Goal: Transaction & Acquisition: Purchase product/service

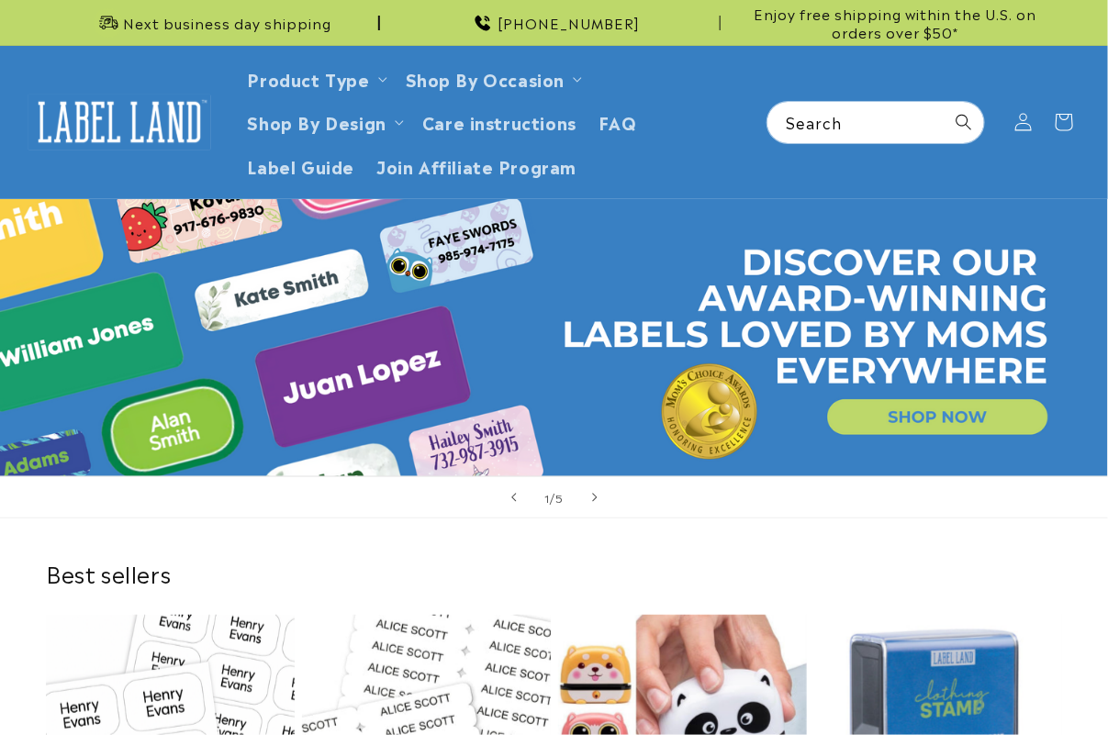
scroll to position [574, 0]
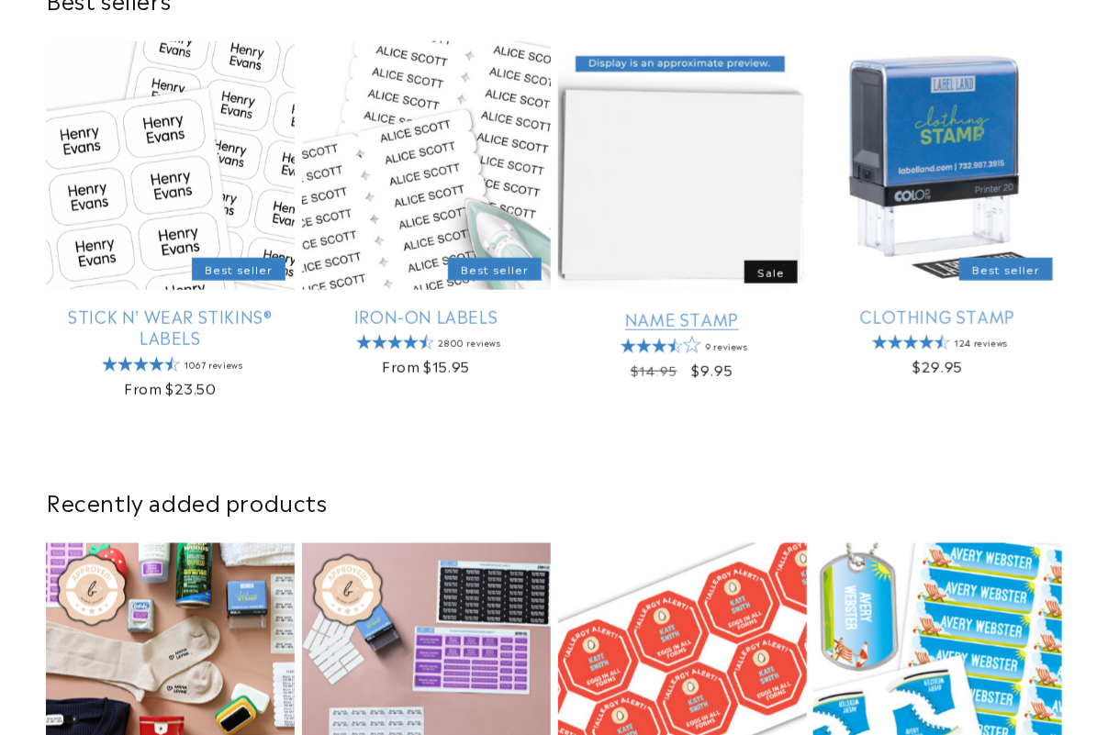
click at [629, 308] on link "Name Stamp" at bounding box center [682, 318] width 249 height 21
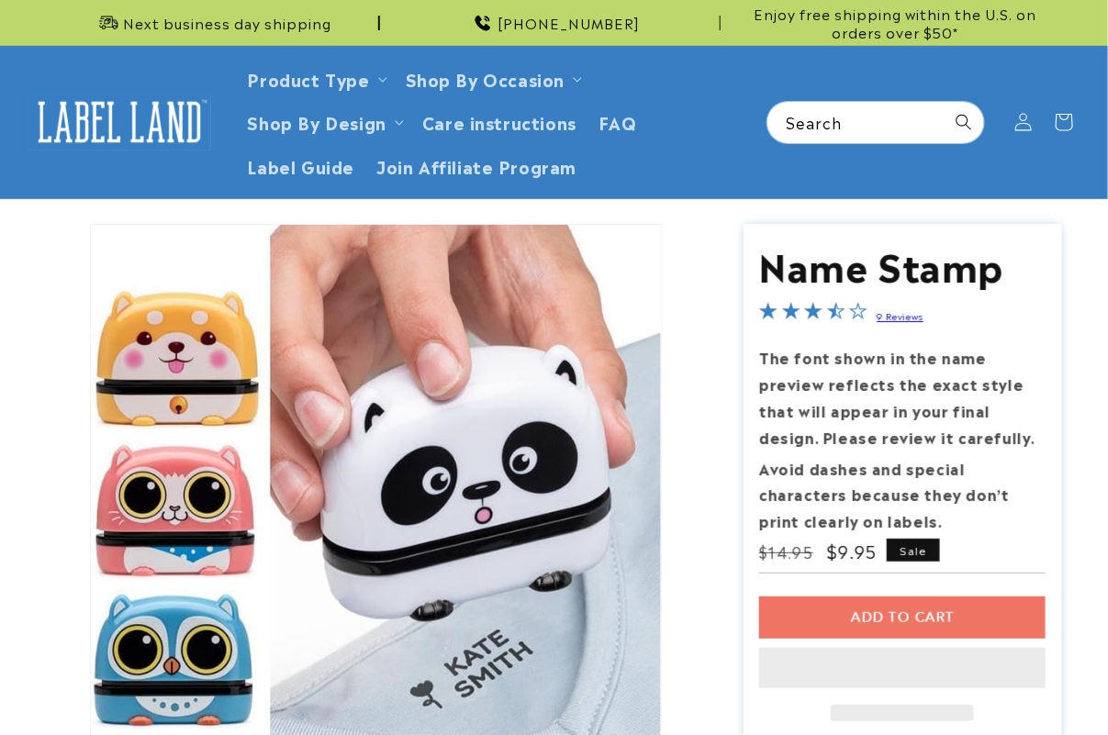
click at [822, 631] on div "Add to cart This item is a recurring or deferred purchase. By continuing, I agr…" at bounding box center [902, 659] width 286 height 125
click at [831, 615] on div "Add to cart This item is a recurring or deferred purchase. By continuing, I agr…" at bounding box center [902, 659] width 286 height 125
click at [837, 618] on div "Add to cart This item is a recurring or deferred purchase. By continuing, I agr…" at bounding box center [902, 659] width 286 height 125
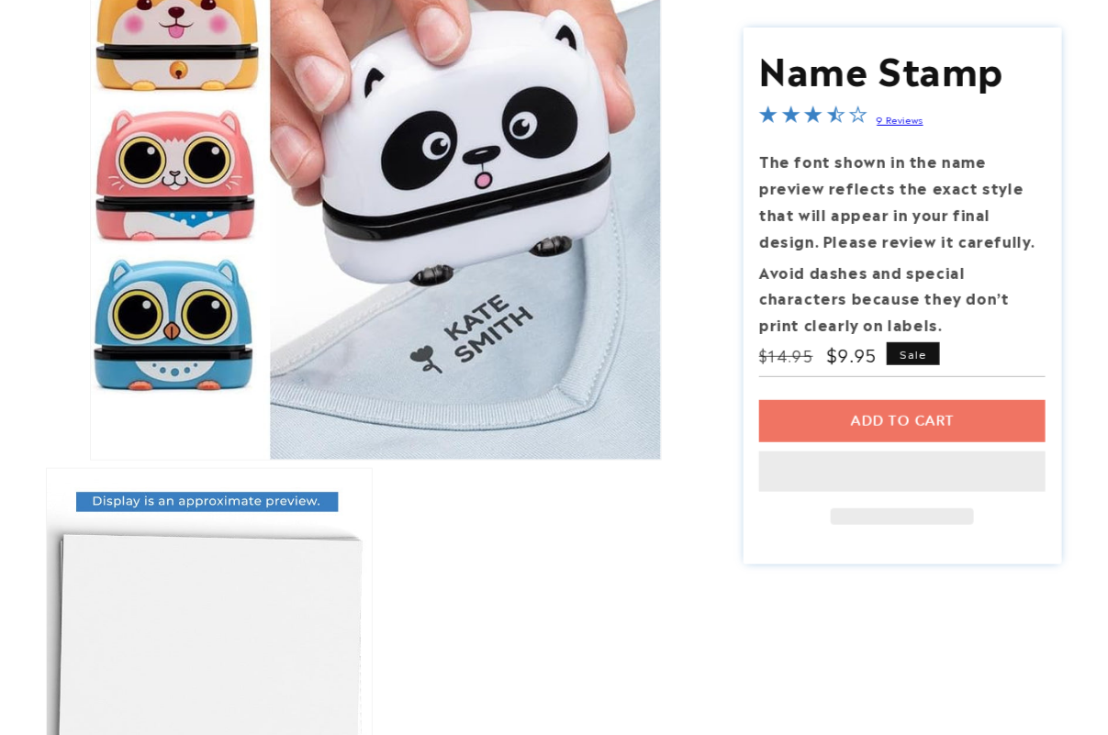
click at [913, 418] on div "Add to cart This item is a recurring or deferred purchase. By continuing, I agr…" at bounding box center [902, 462] width 286 height 125
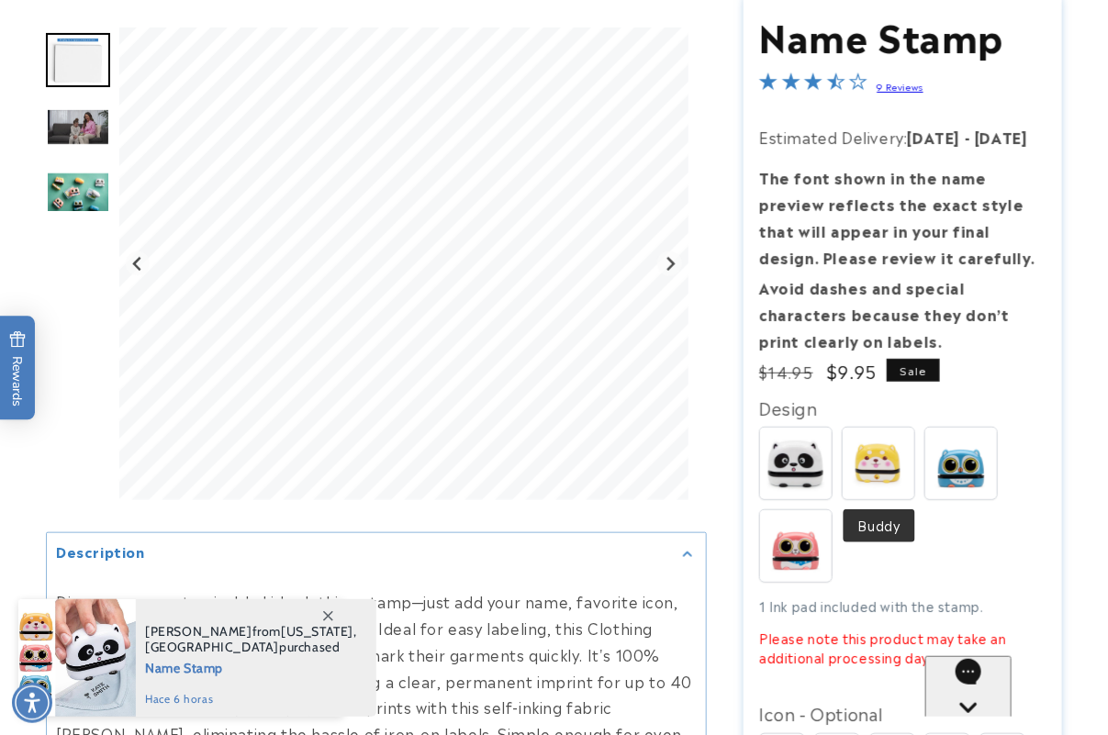
scroll to position [574, 0]
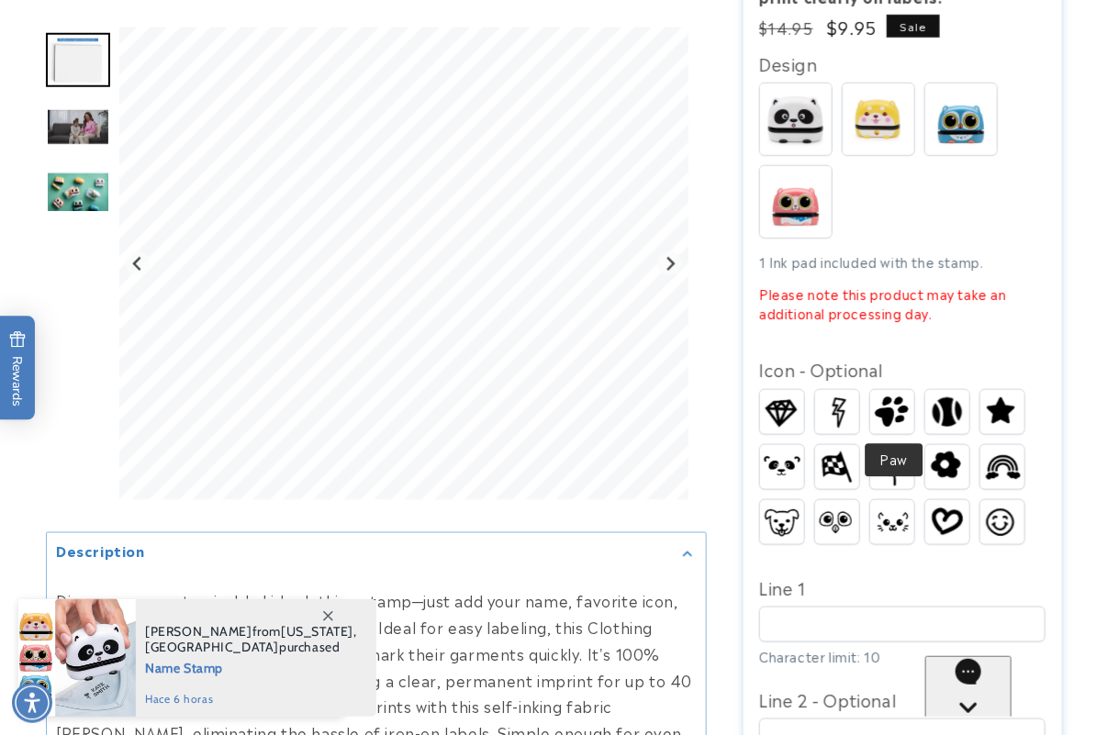
click at [892, 405] on img at bounding box center [892, 412] width 44 height 42
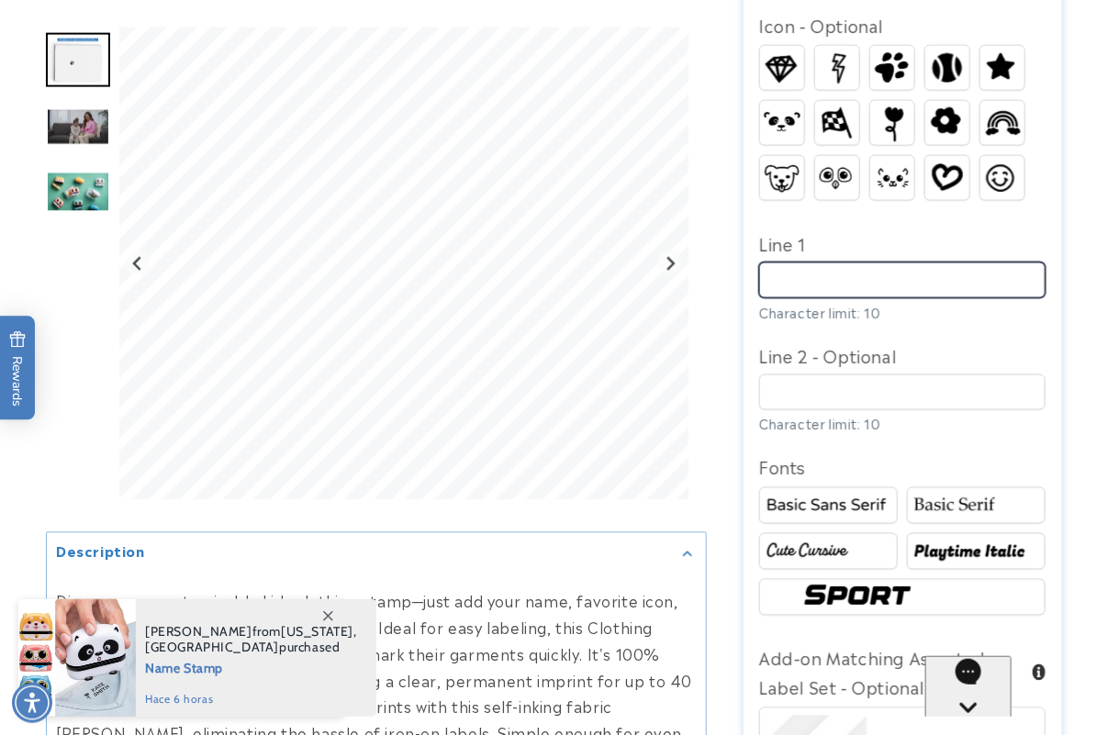
click at [893, 272] on input "Line 1" at bounding box center [902, 280] width 286 height 36
type input "******"
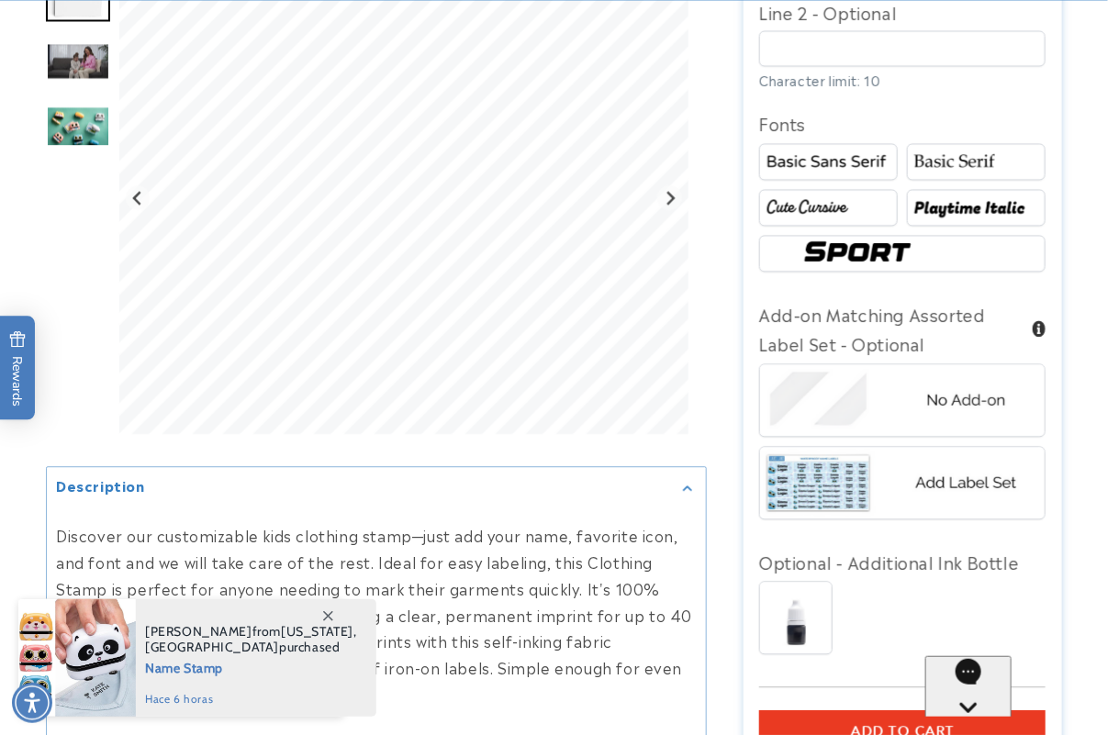
scroll to position [1491, 0]
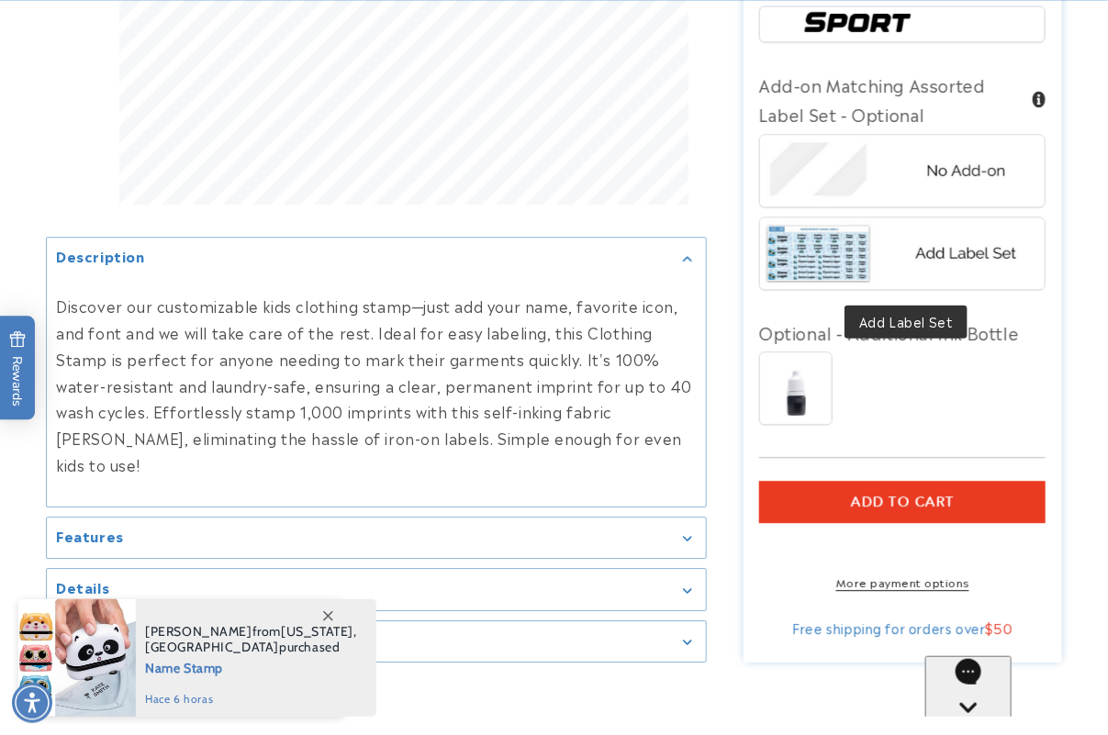
click at [934, 230] on img at bounding box center [902, 254] width 285 height 72
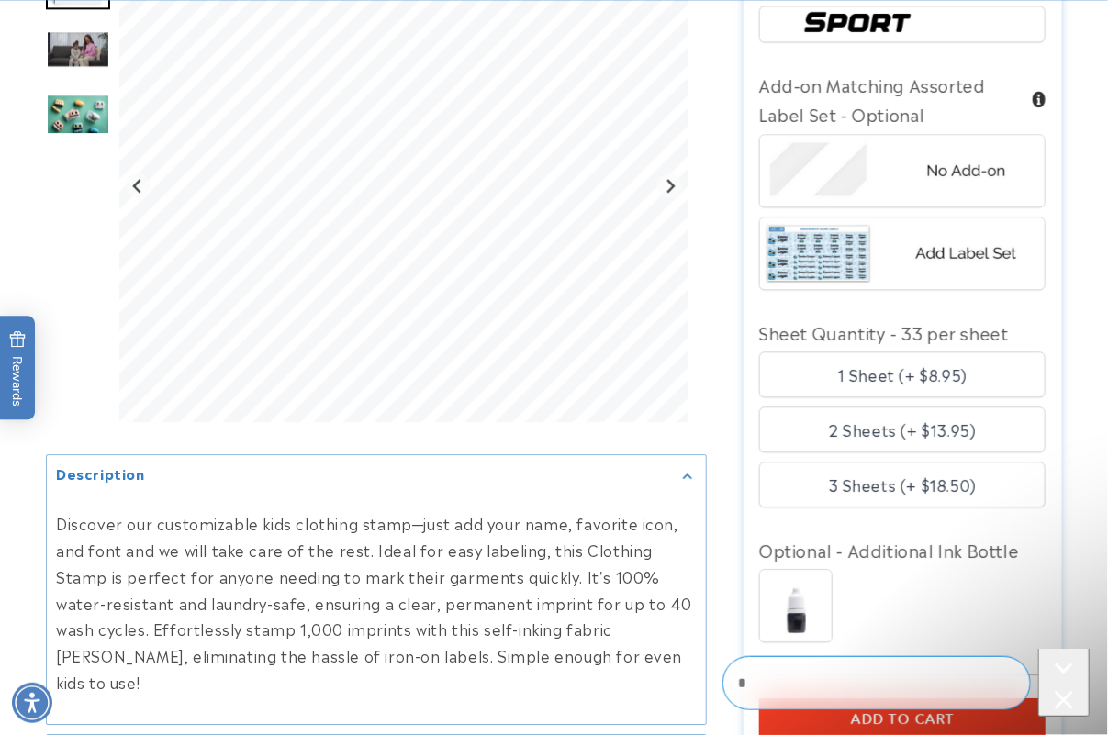
scroll to position [1721, 0]
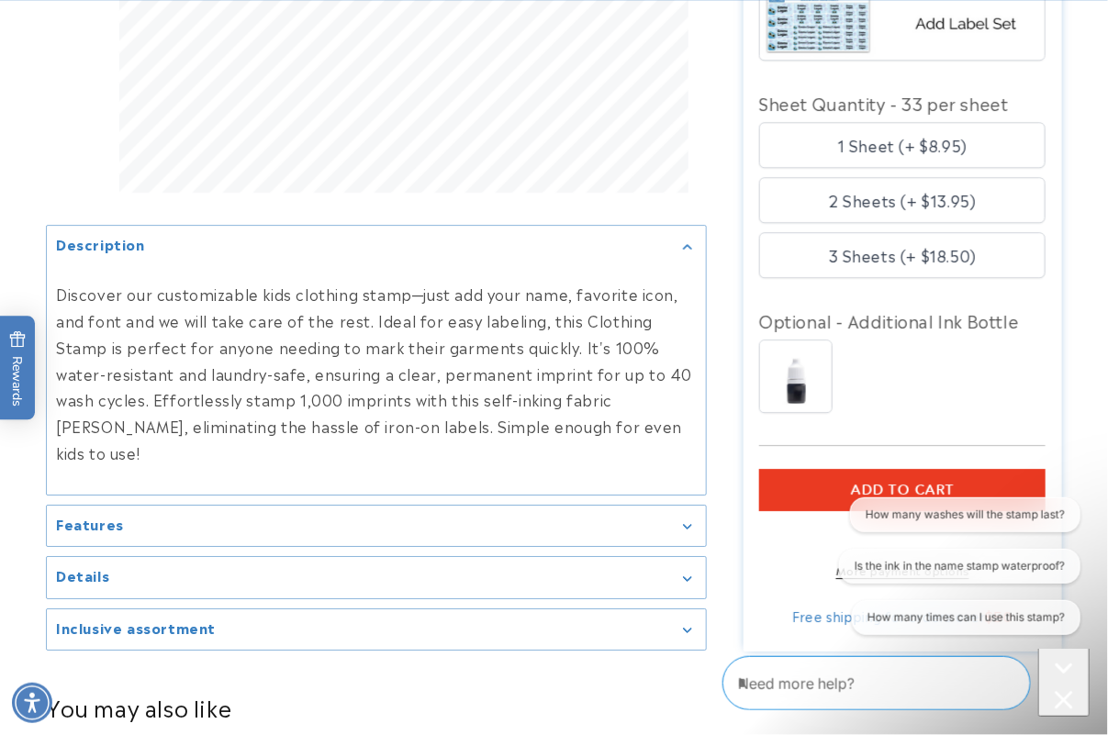
click at [813, 482] on button "Add to cart" at bounding box center [902, 490] width 286 height 42
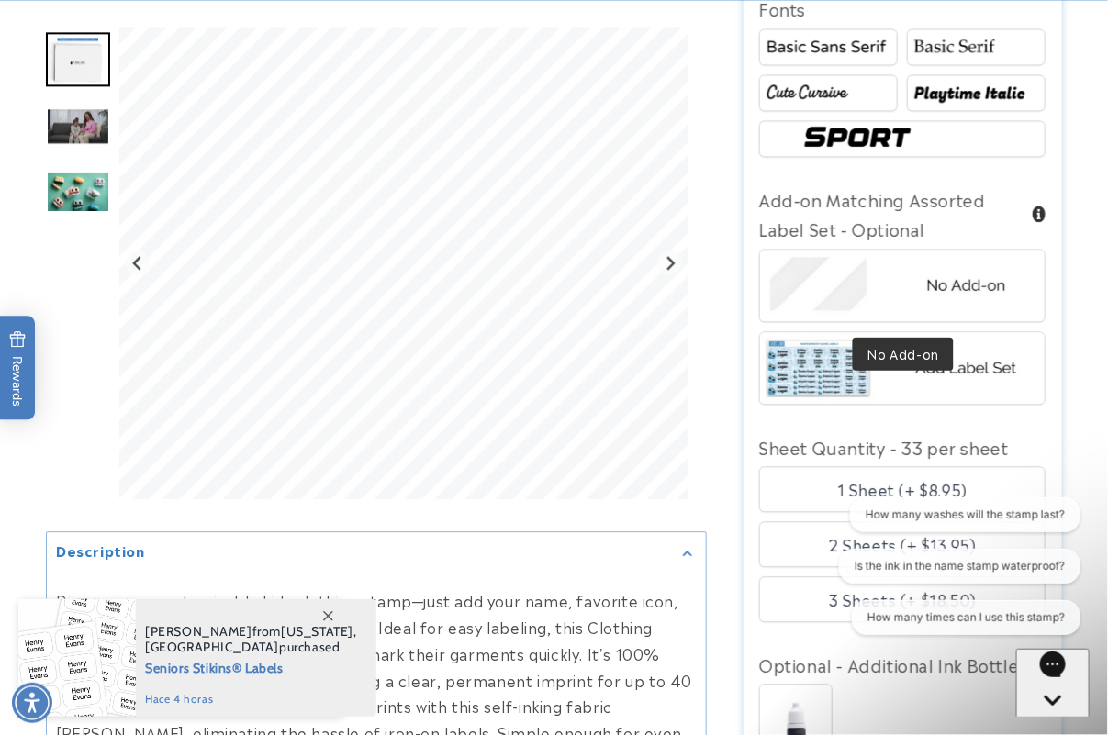
scroll to position [1950, 0]
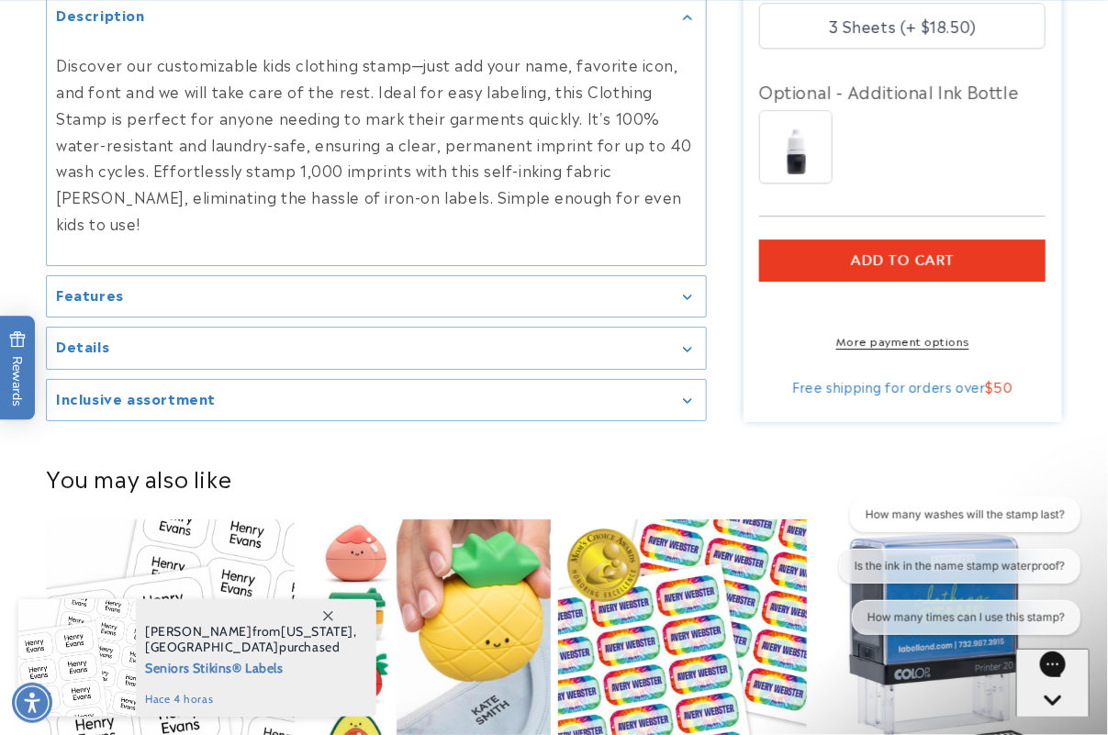
click at [913, 268] on span "ADD TO CART" at bounding box center [903, 260] width 104 height 17
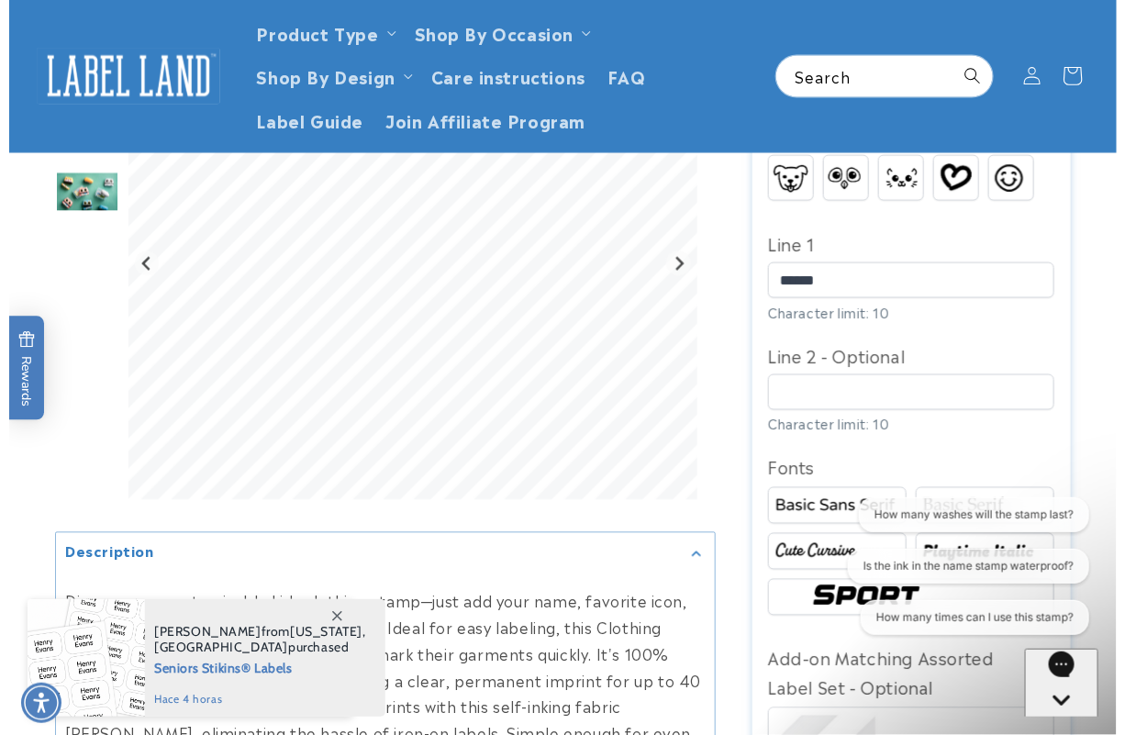
scroll to position [459, 0]
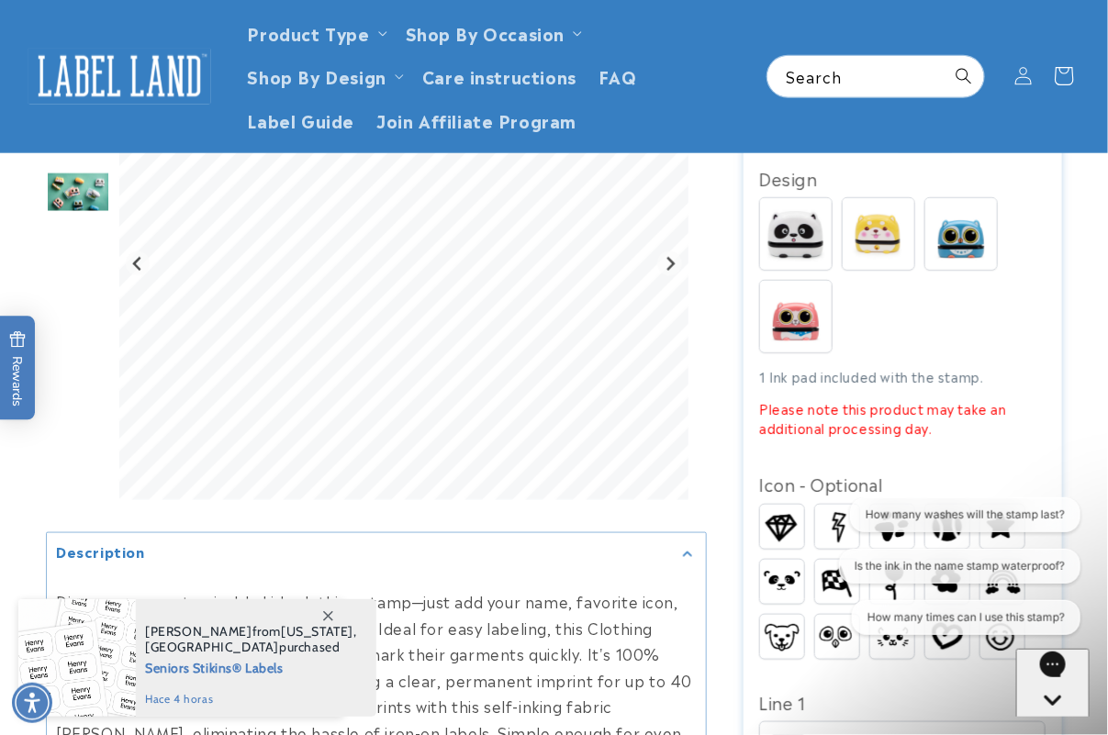
click at [1072, 65] on icon at bounding box center [1063, 76] width 43 height 43
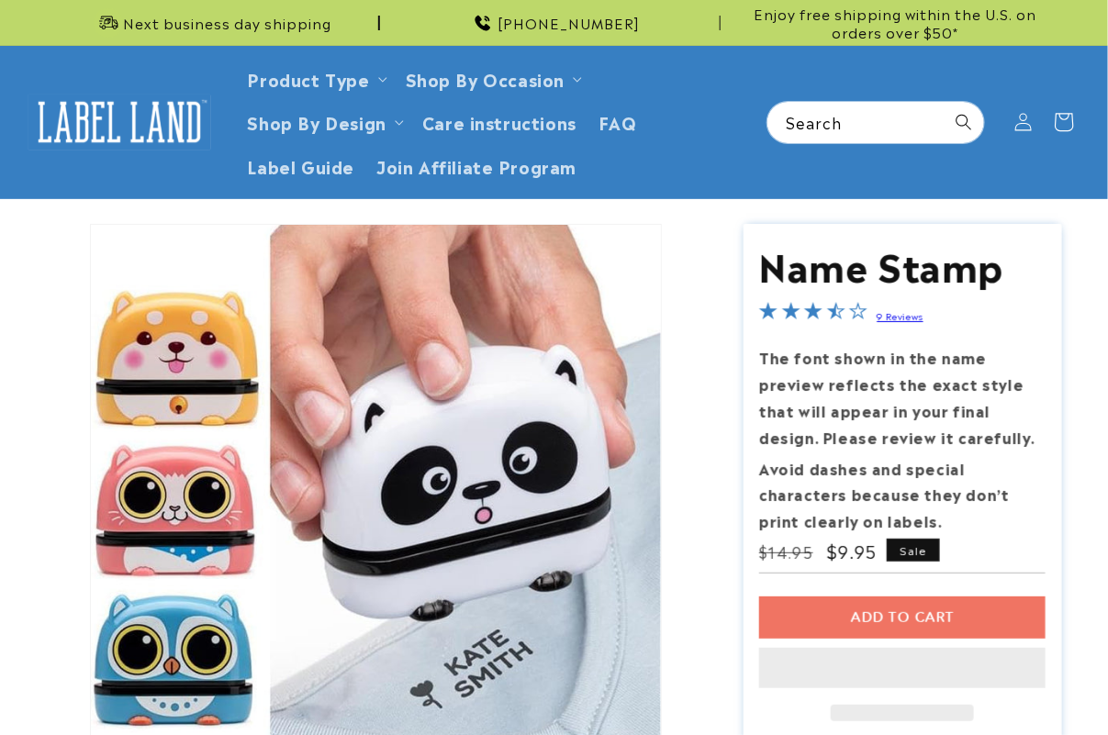
click at [1058, 113] on icon at bounding box center [1064, 122] width 18 height 18
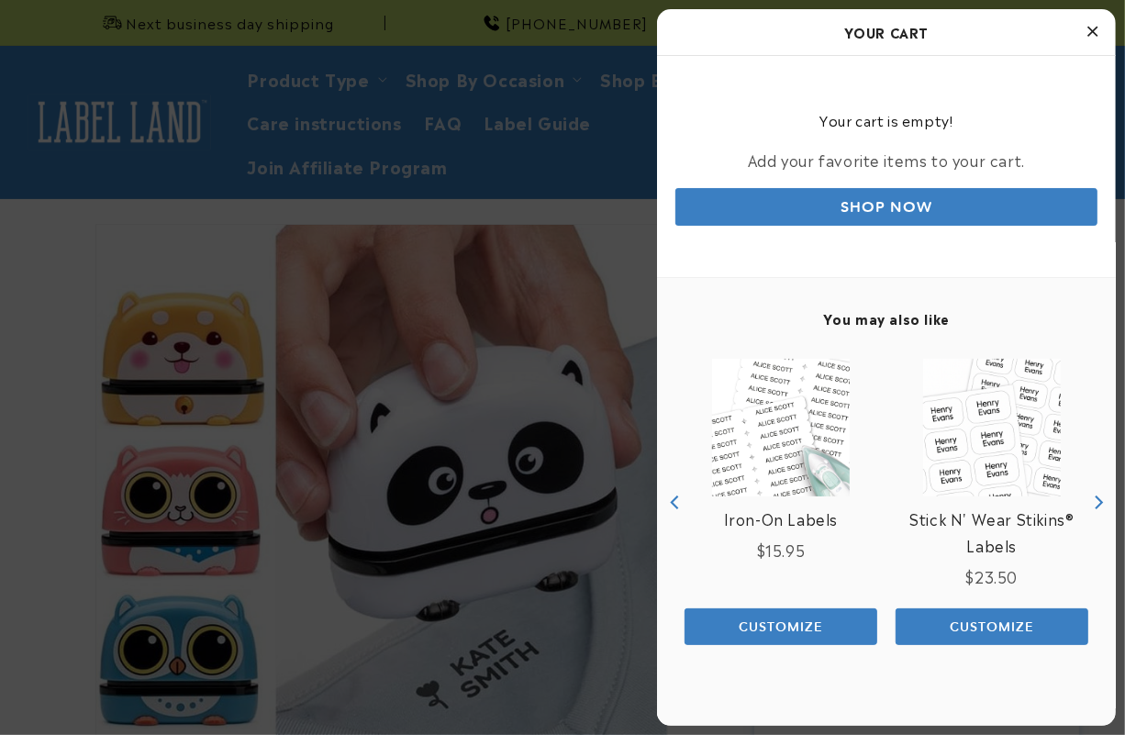
click at [956, 218] on link "Shop Now" at bounding box center [886, 207] width 422 height 38
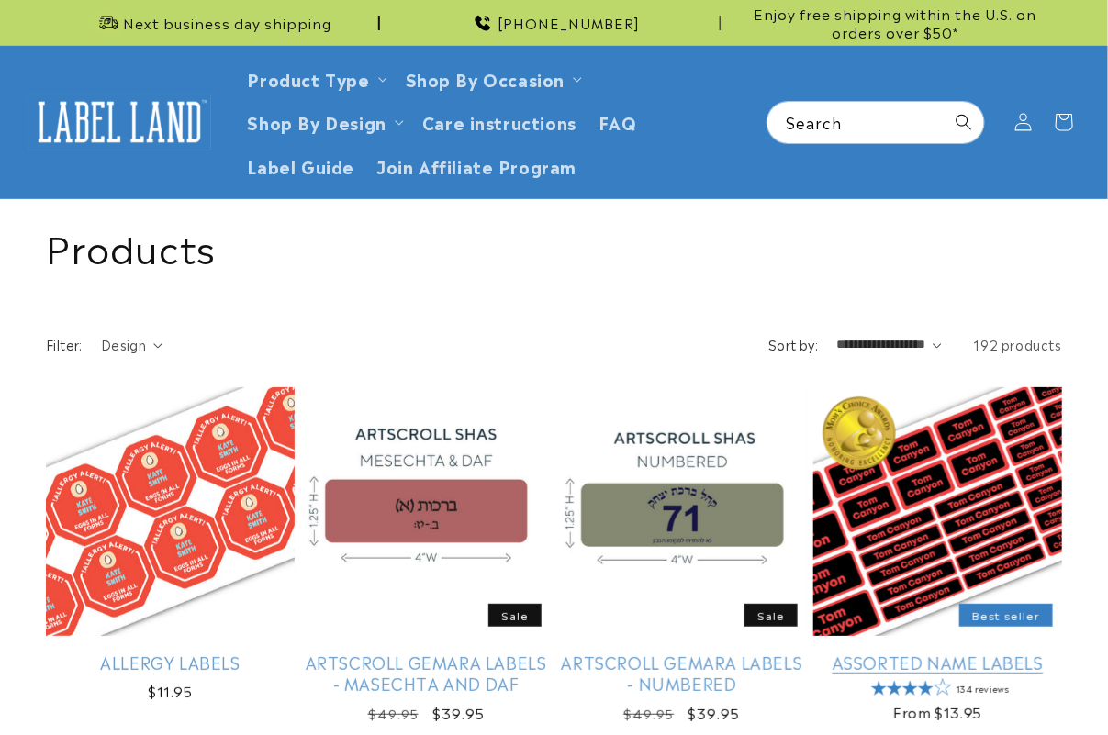
scroll to position [574, 0]
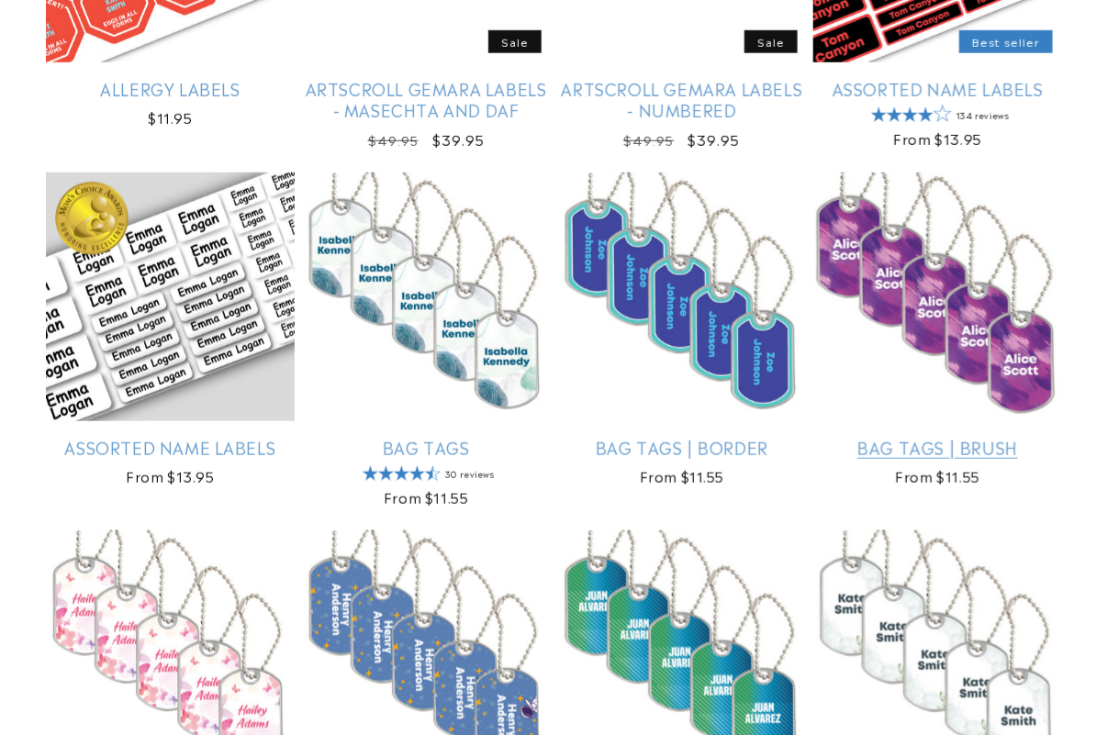
click at [910, 437] on link "Bag Tags | Brush" at bounding box center [937, 447] width 249 height 21
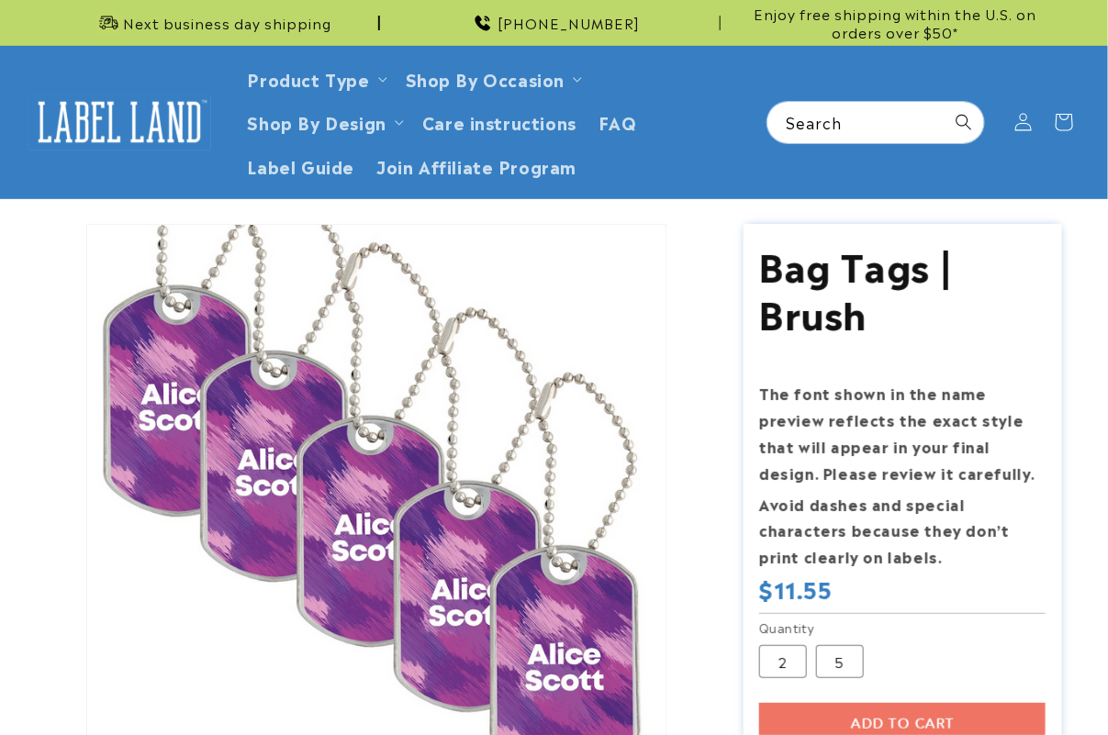
scroll to position [459, 0]
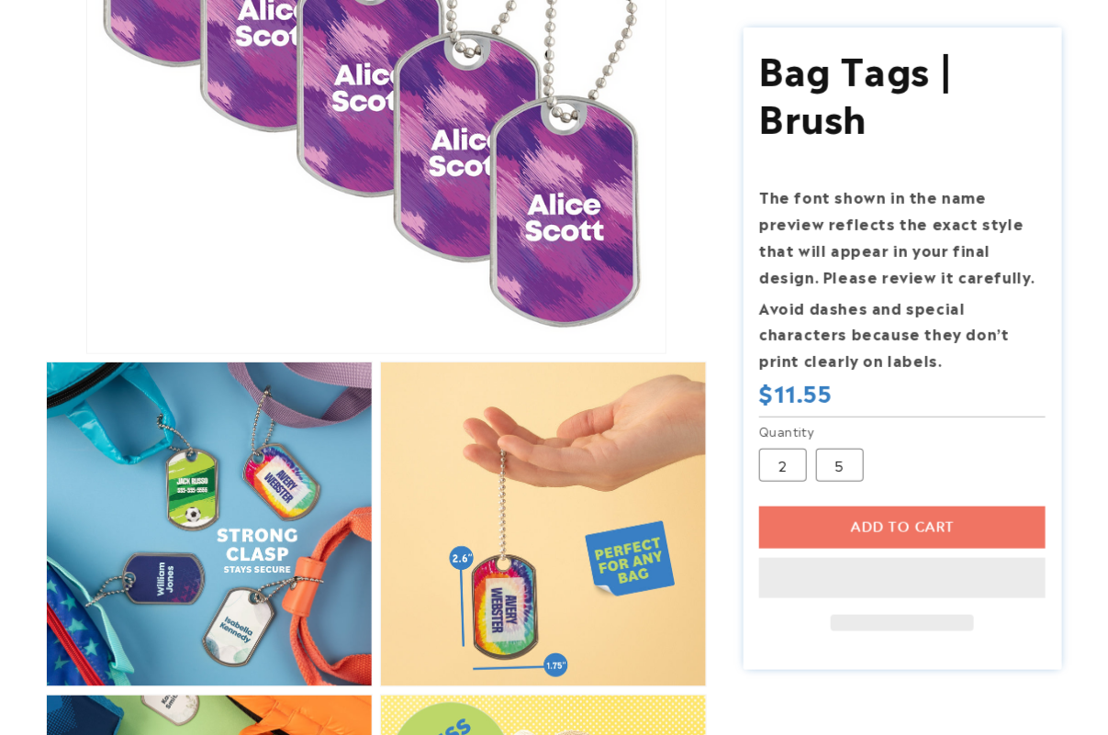
click at [919, 523] on div "Add to cart This item is a recurring or deferred purchase. By continuing, I agr…" at bounding box center [902, 568] width 286 height 125
click at [850, 511] on div "Add to cart This item is a recurring or deferred purchase. By continuing, I agr…" at bounding box center [902, 568] width 286 height 125
click at [850, 474] on label "5 Variant sold out or unavailable" at bounding box center [840, 464] width 48 height 33
click at [868, 552] on div "Add to cart This item is a recurring or deferred purchase. By continuing, I agr…" at bounding box center [902, 568] width 286 height 125
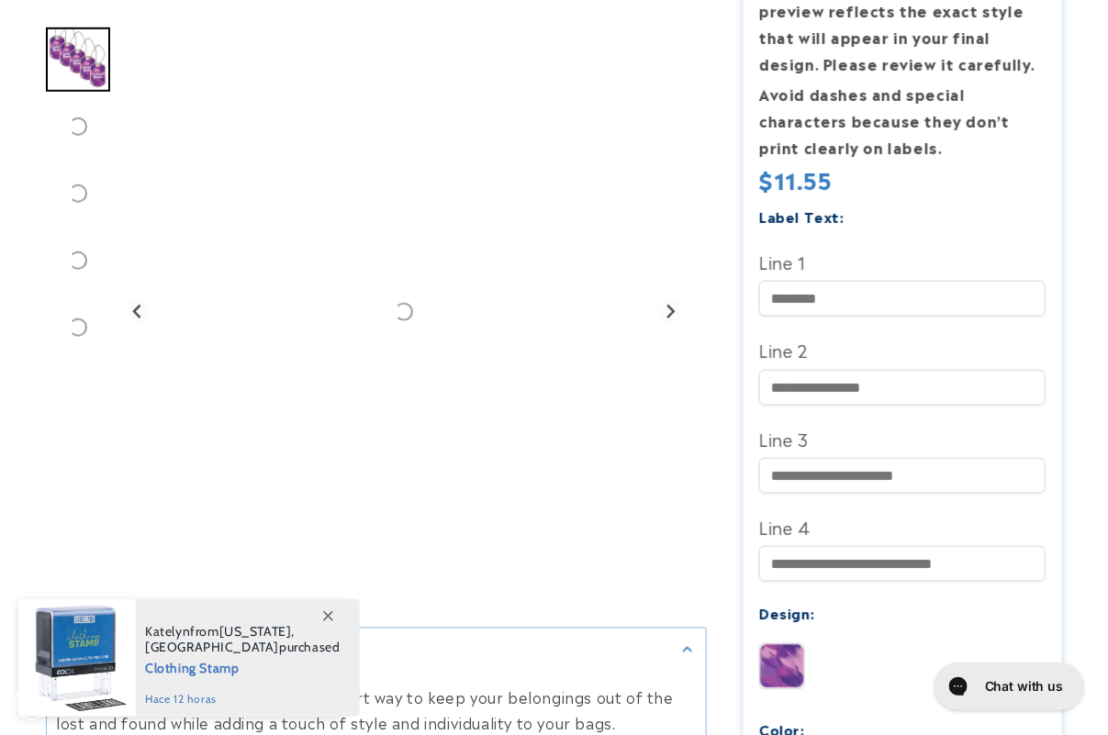
scroll to position [0, 0]
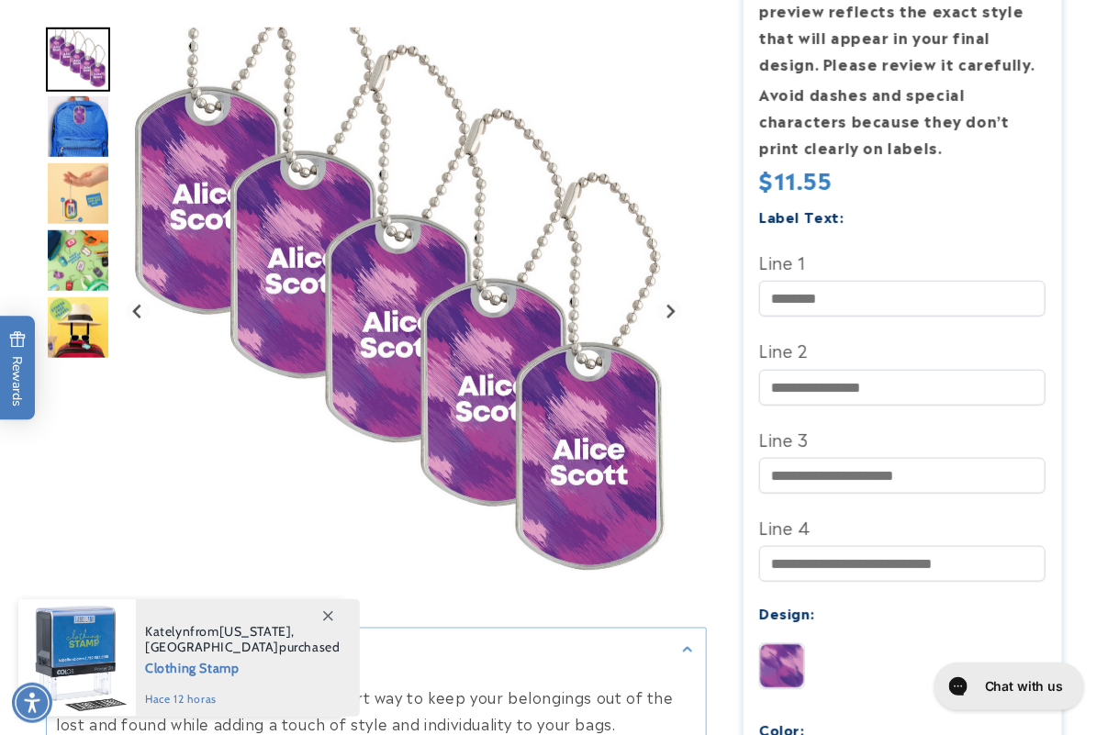
click at [874, 354] on label "Line 2" at bounding box center [902, 349] width 286 height 29
click at [874, 370] on input "Line 2" at bounding box center [902, 388] width 286 height 36
click at [886, 385] on input "Line 2" at bounding box center [902, 388] width 286 height 36
click at [902, 287] on input "Line 1" at bounding box center [902, 299] width 286 height 36
type input "******"
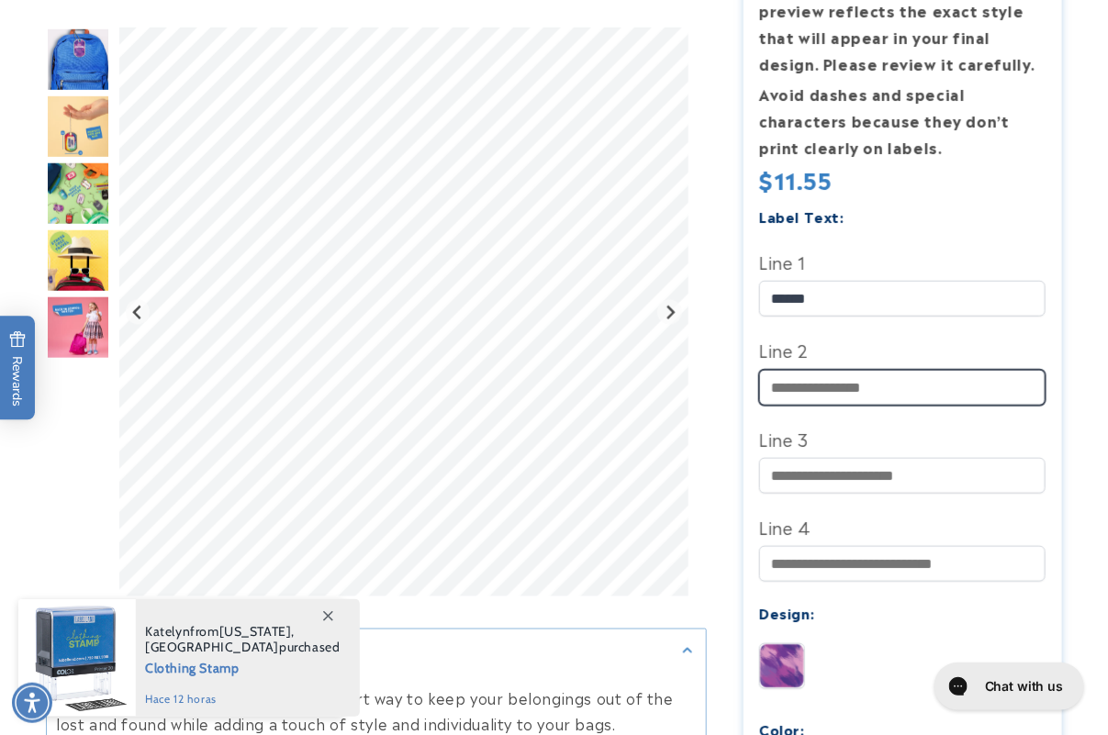
click at [916, 387] on input "Line 2" at bounding box center [902, 388] width 286 height 36
type input "*****"
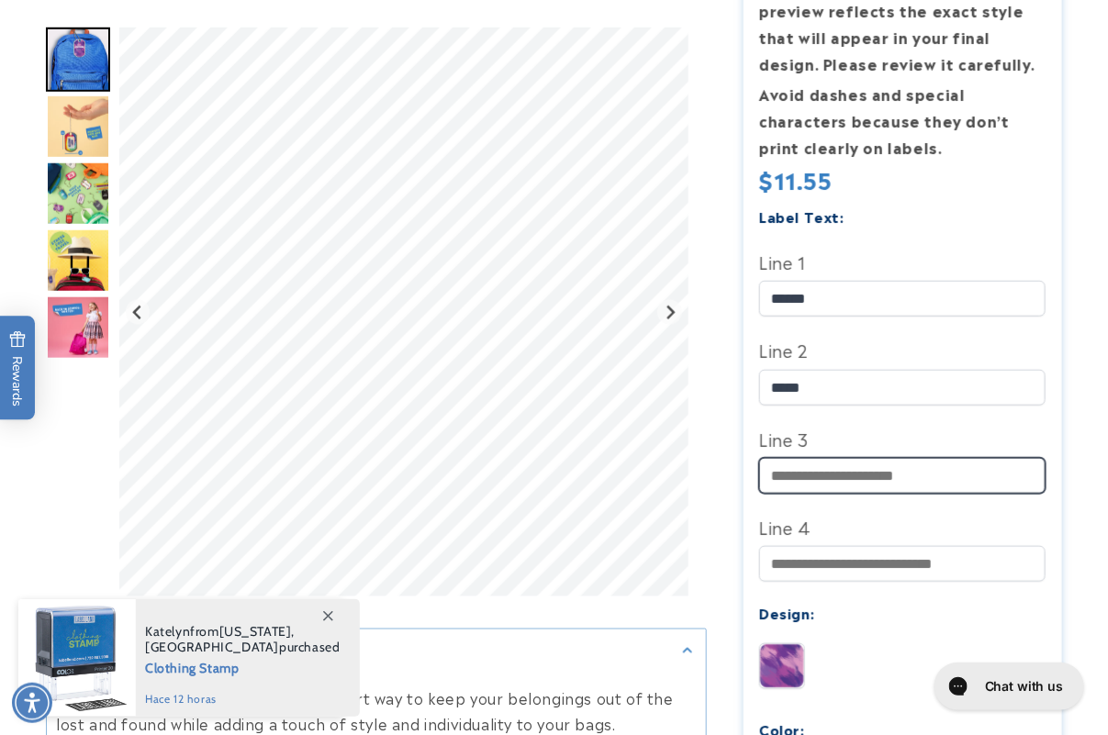
type input "*"
click at [856, 483] on input "*" at bounding box center [902, 476] width 286 height 36
type input "******"
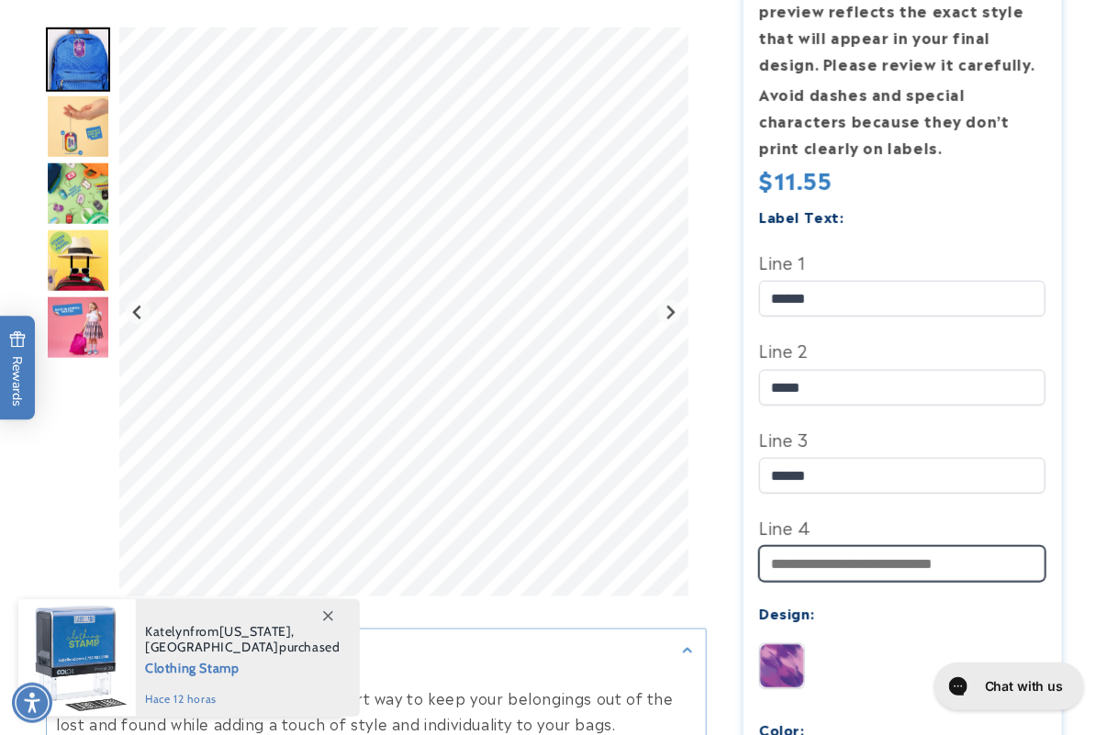
click at [833, 578] on input "Line 4" at bounding box center [902, 564] width 286 height 36
type input "**"
